Goal: Entertainment & Leisure: Consume media (video, audio)

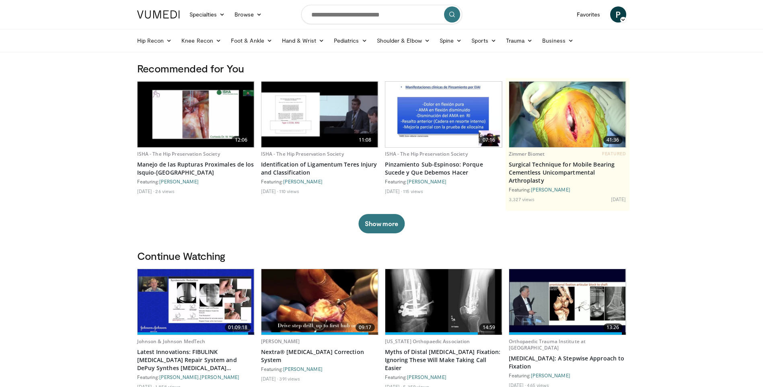
click at [572, 95] on img at bounding box center [567, 115] width 117 height 66
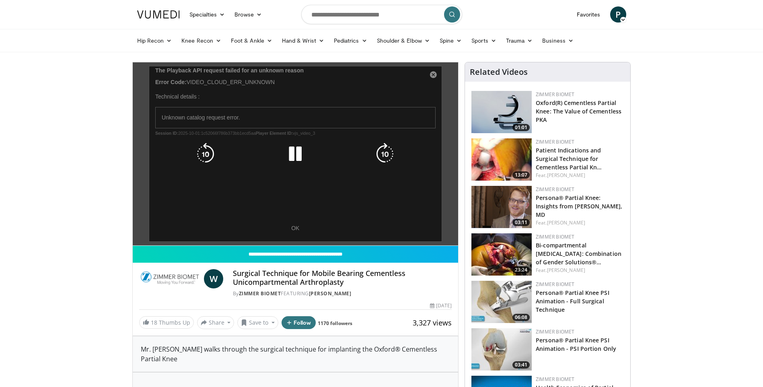
click at [309, 232] on div "10 seconds Tap to unmute" at bounding box center [296, 153] width 326 height 183
drag, startPoint x: 395, startPoint y: 149, endPoint x: 390, endPoint y: 149, distance: 4.8
click at [394, 149] on icon "Video Player" at bounding box center [384, 154] width 23 height 23
